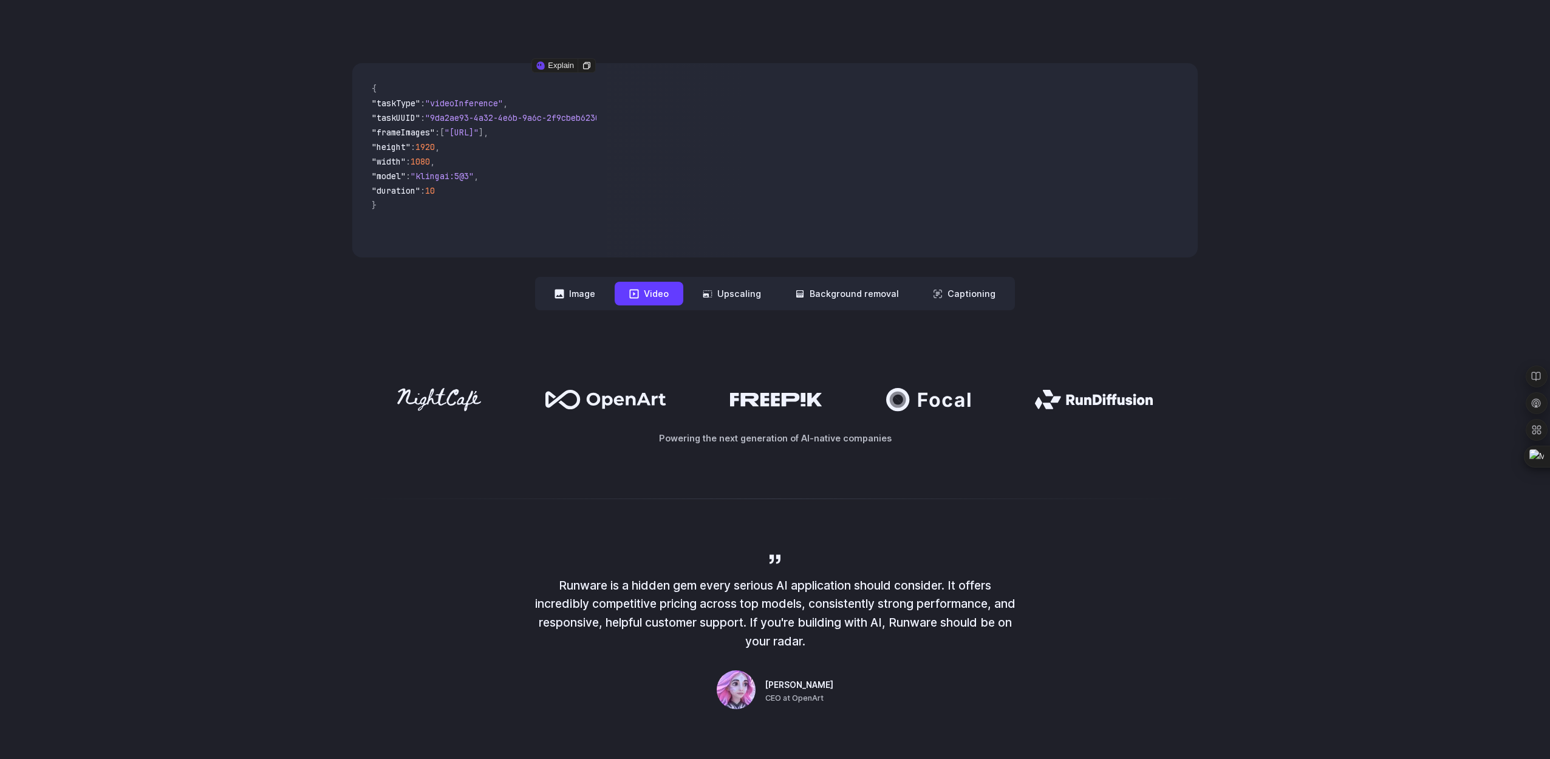
drag, startPoint x: 436, startPoint y: 132, endPoint x: 582, endPoint y: 138, distance: 146.5
click at [582, 138] on span ""frameImages" : [ "[URL]" ] ," at bounding box center [479, 133] width 215 height 15
copy span "[URL]"
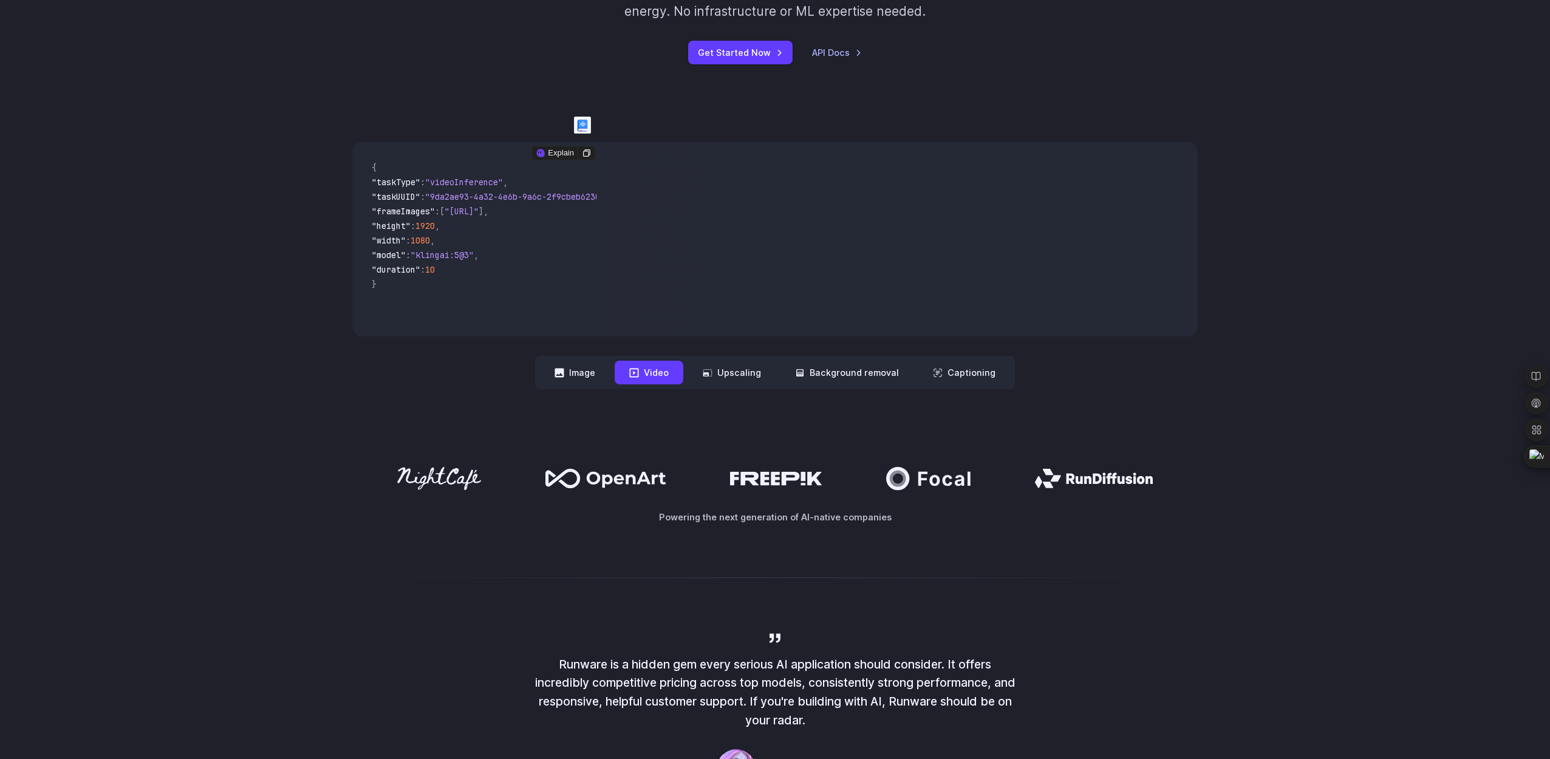
scroll to position [269, 0]
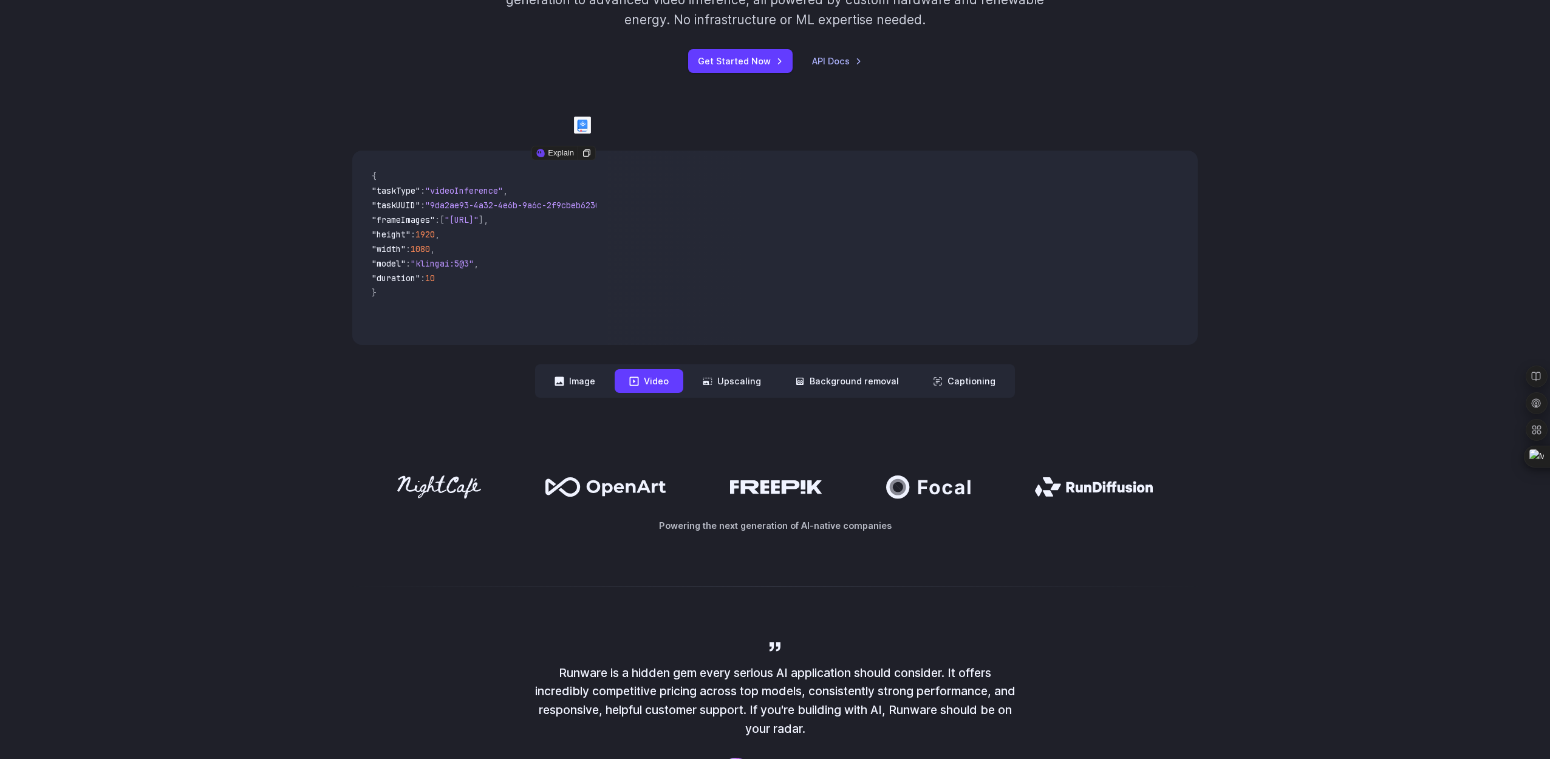
click at [590, 251] on code "{ "taskType" : "videoInference" , "taskUUID" : "9da2ae93-4a32-4e6b-9a6c-2f9cbeb…" at bounding box center [479, 247] width 234 height 175
click at [590, 386] on button "Image" at bounding box center [575, 381] width 70 height 24
drag, startPoint x: 653, startPoint y: 384, endPoint x: 661, endPoint y: 384, distance: 7.3
click at [653, 384] on button "Video" at bounding box center [649, 381] width 69 height 24
click at [751, 379] on button "Upscaling" at bounding box center [731, 381] width 87 height 24
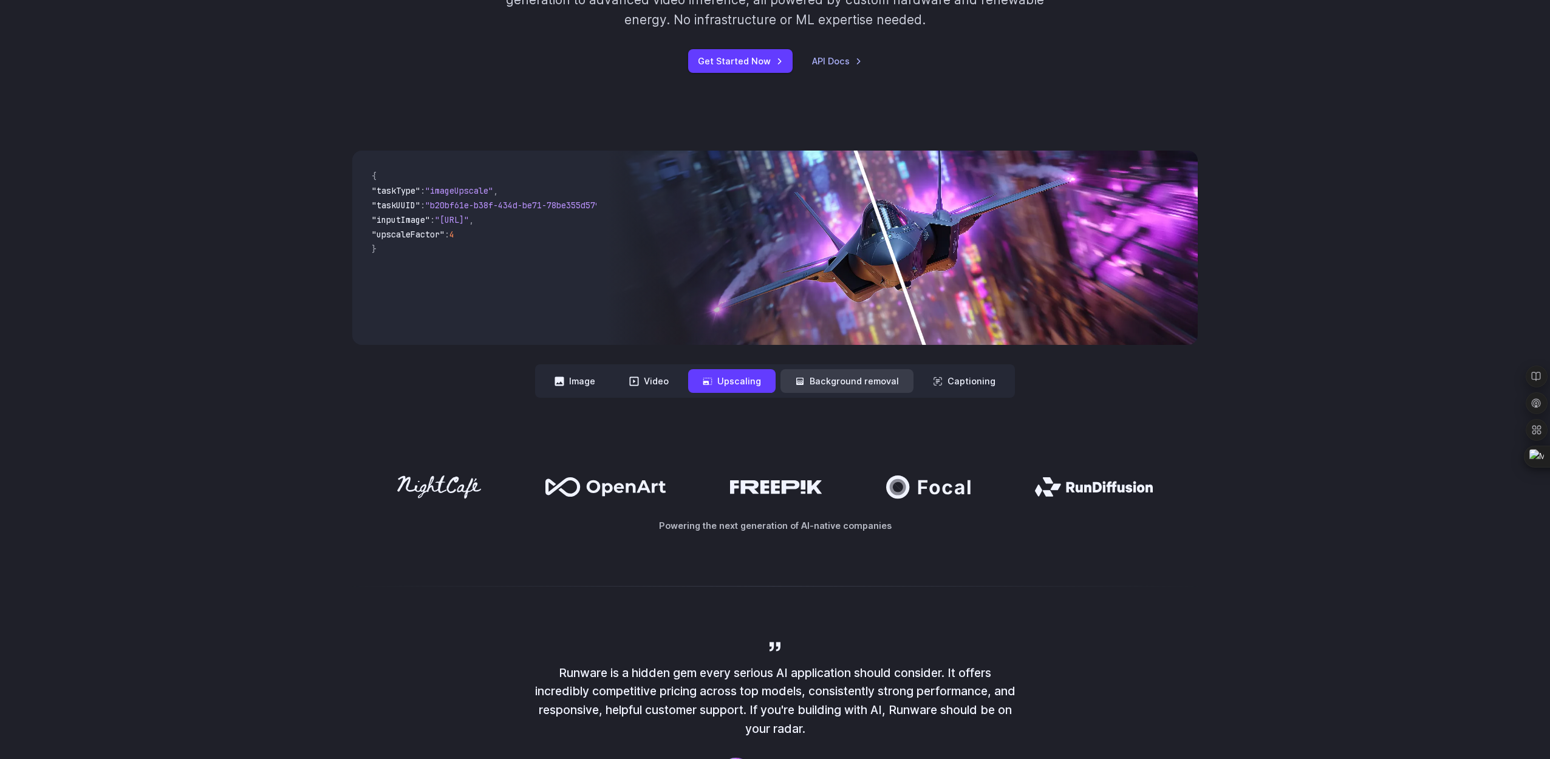
click at [848, 379] on button "Background removal" at bounding box center [846, 381] width 133 height 24
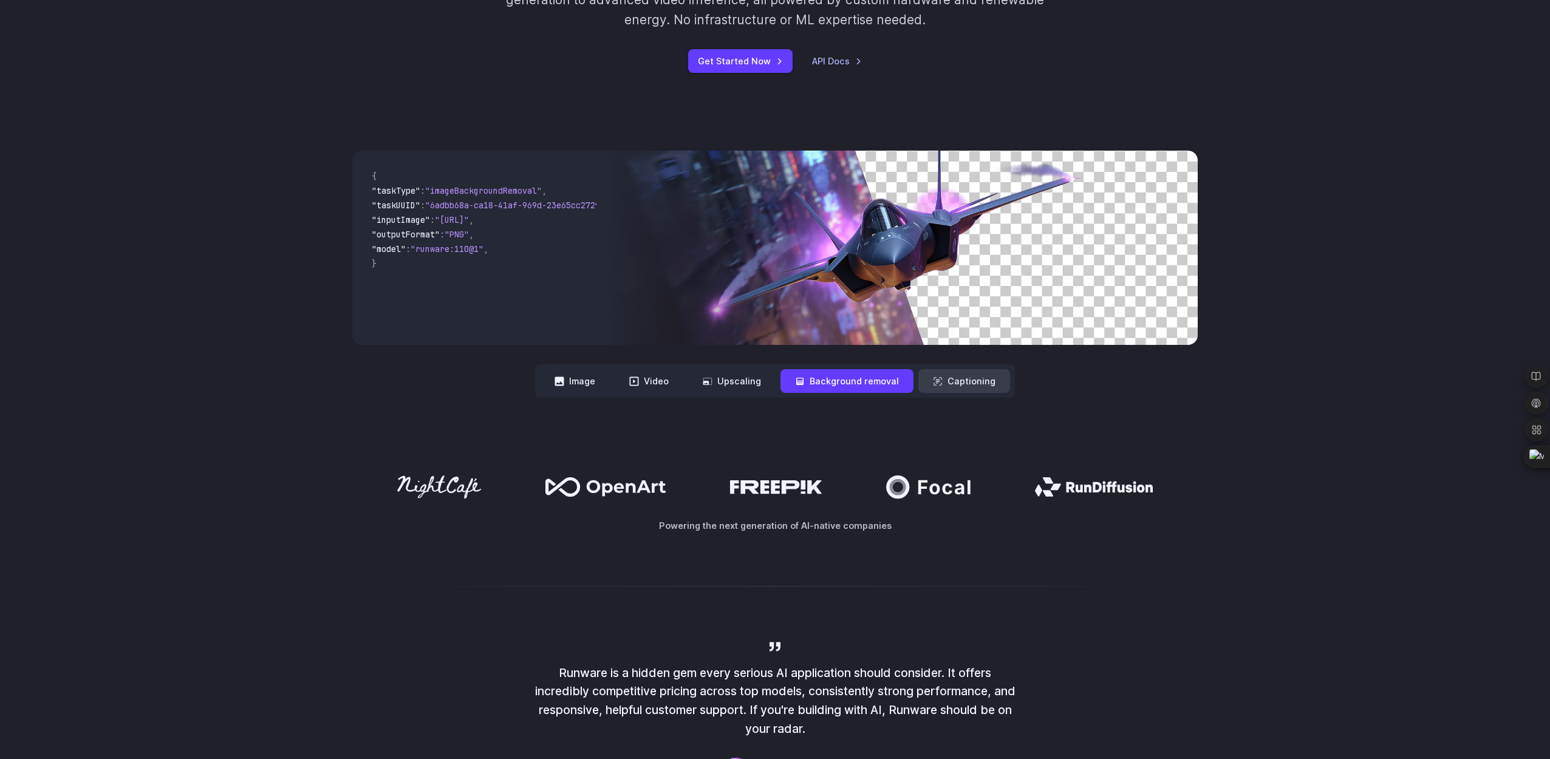
click at [959, 382] on button "Captioning" at bounding box center [964, 381] width 92 height 24
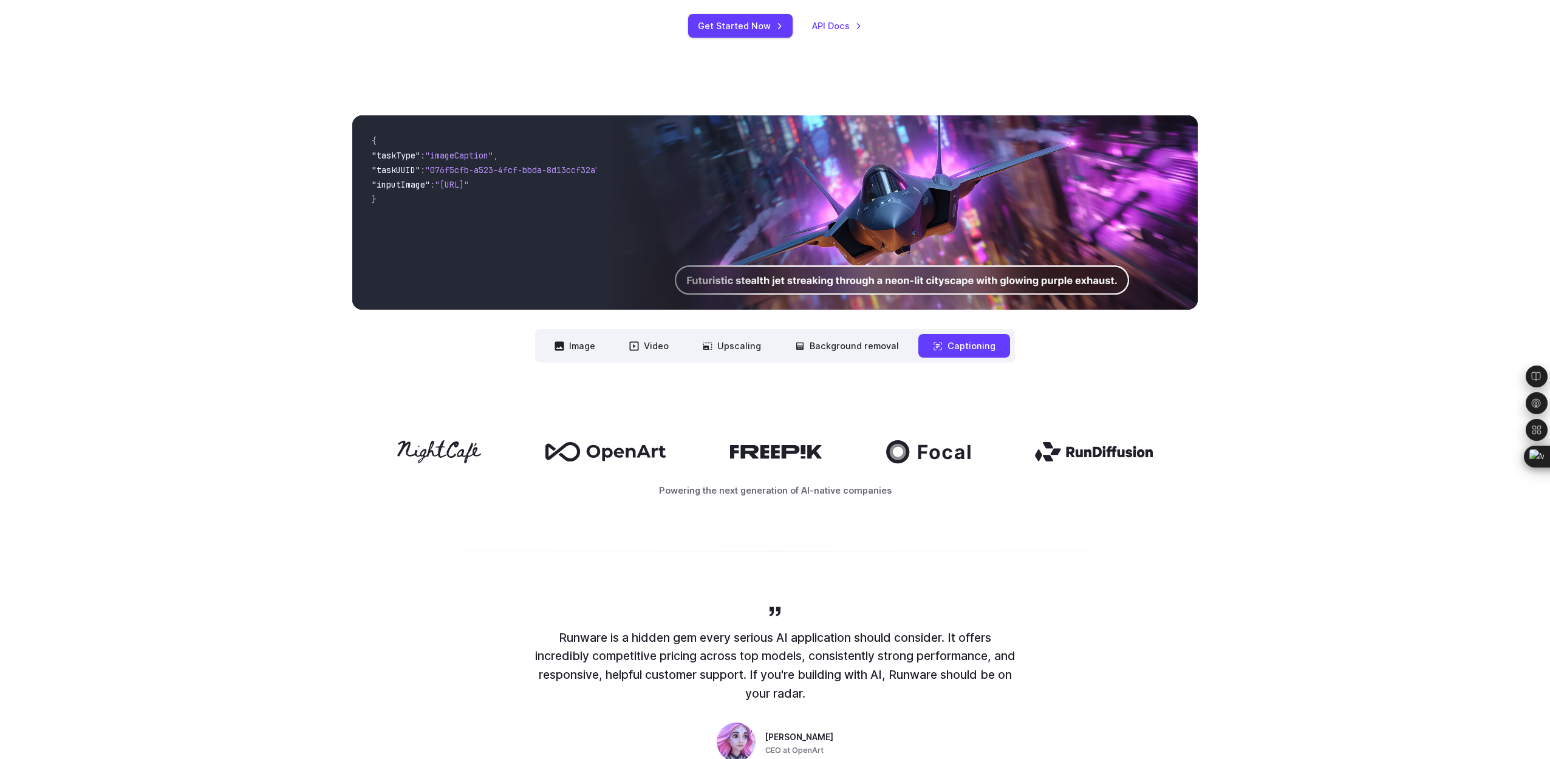
scroll to position [174, 0]
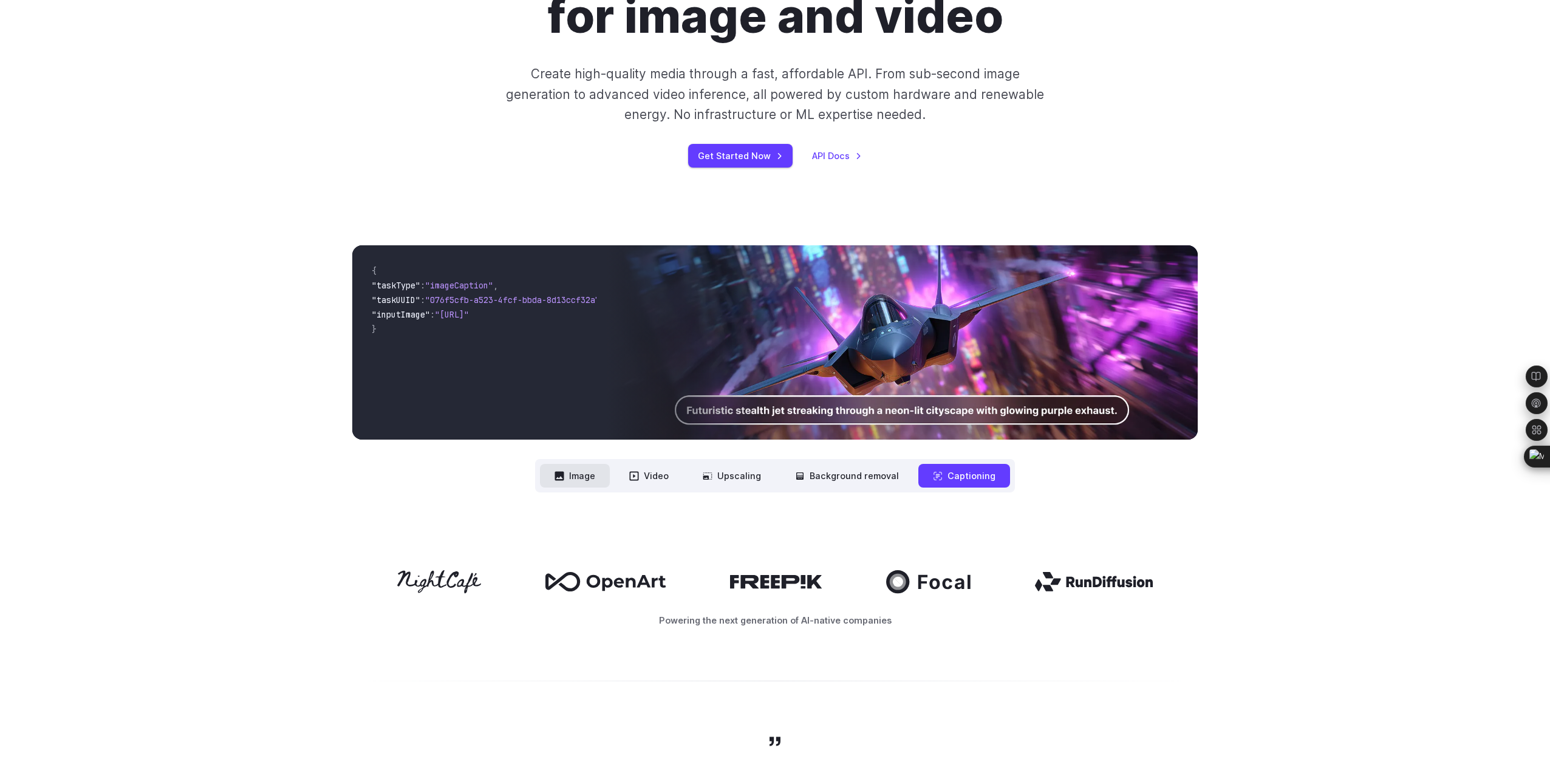
click at [582, 481] on button "Image" at bounding box center [575, 476] width 70 height 24
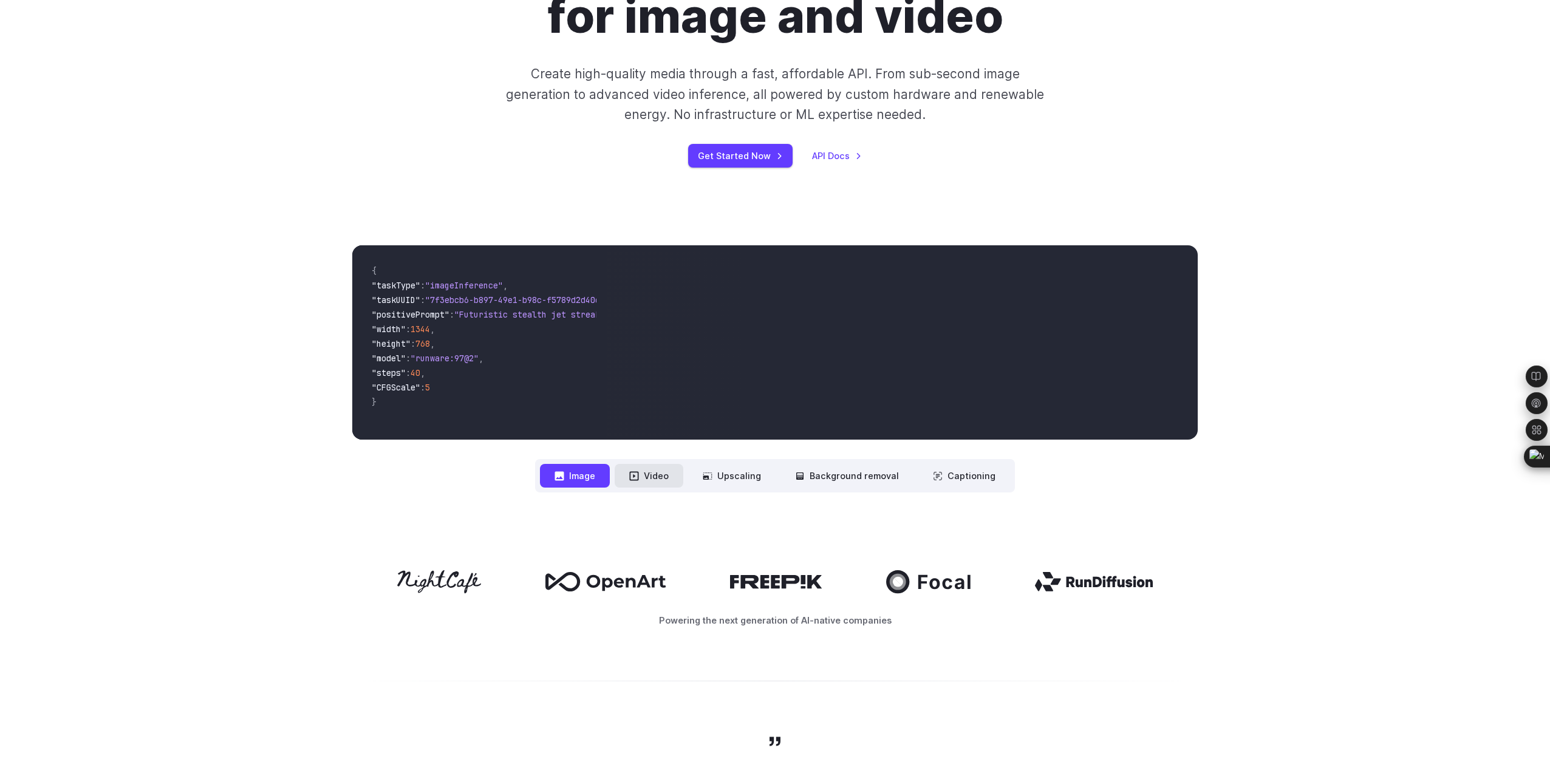
click at [671, 480] on button "Video" at bounding box center [649, 476] width 69 height 24
click at [712, 471] on icon at bounding box center [708, 476] width 10 height 10
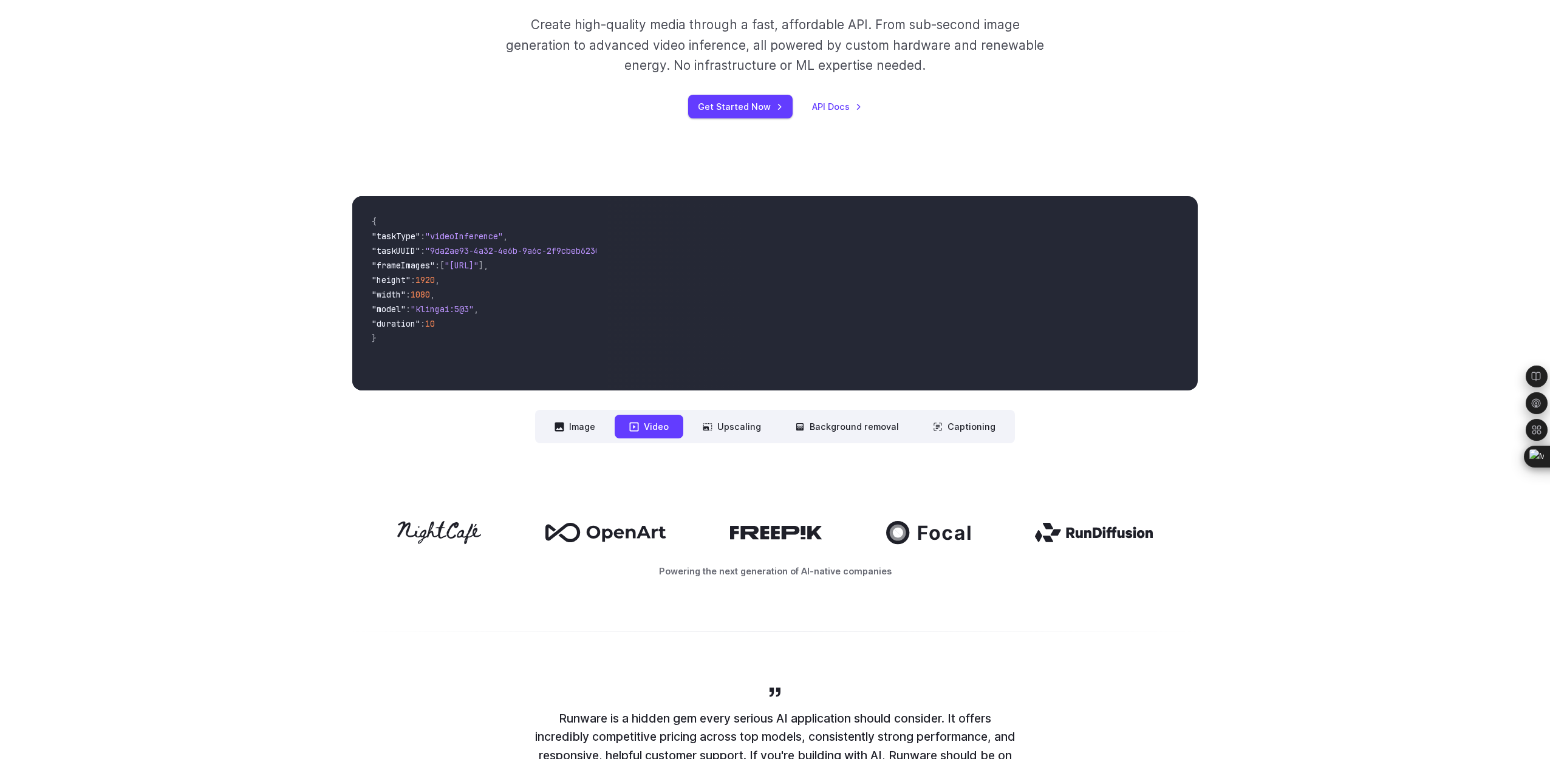
scroll to position [0, 0]
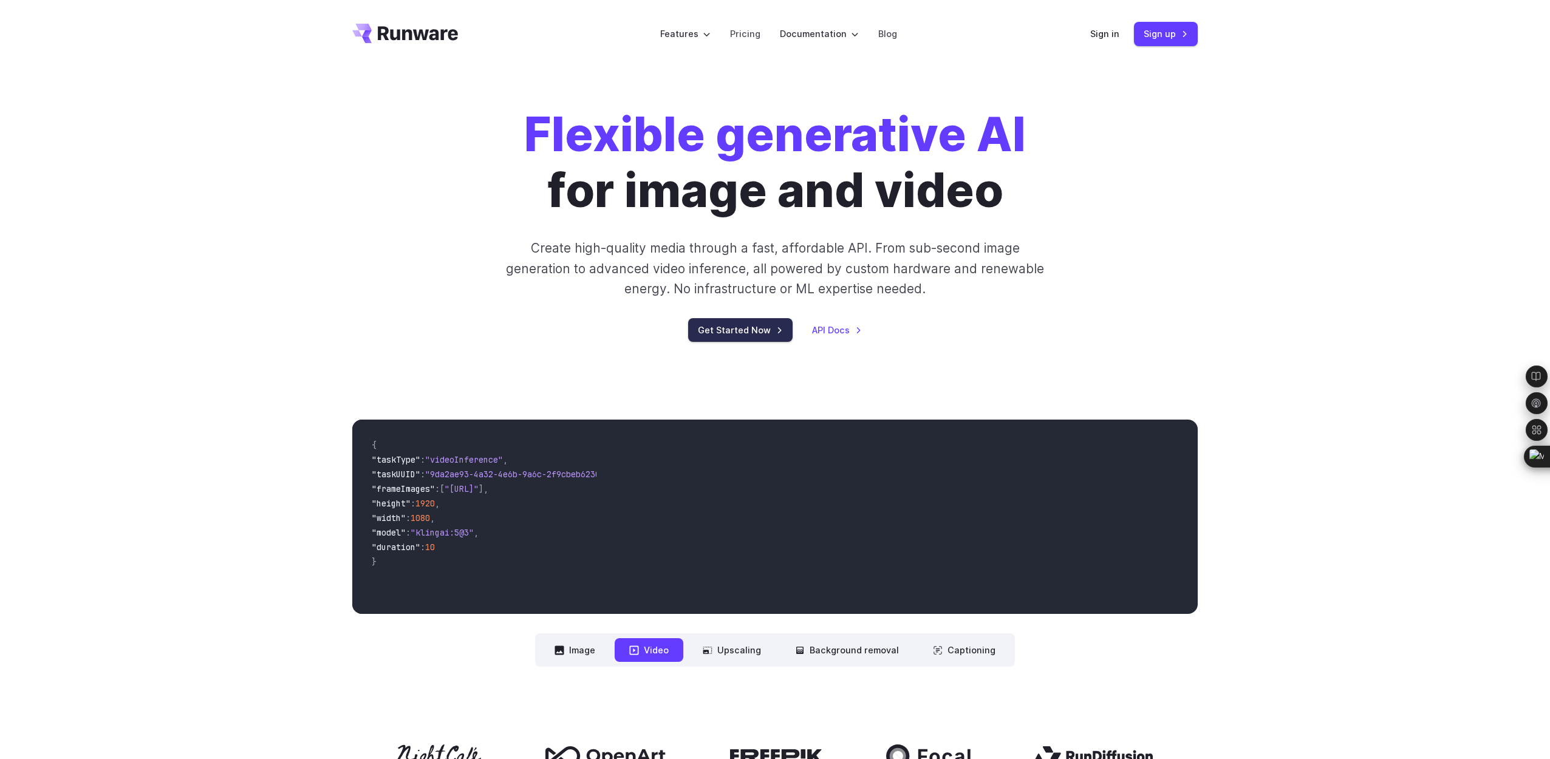
click at [734, 330] on link "Get Started Now" at bounding box center [740, 330] width 104 height 24
